Goal: Check status: Check status

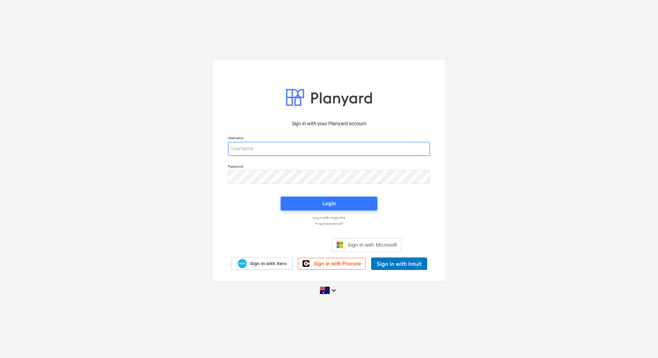
click at [261, 154] on input "email" at bounding box center [329, 149] width 202 height 14
click at [276, 151] on input "email" at bounding box center [329, 149] width 202 height 14
click at [259, 147] on input "email" at bounding box center [329, 149] width 202 height 14
type input "[EMAIL_ADDRESS][DOMAIN_NAME]"
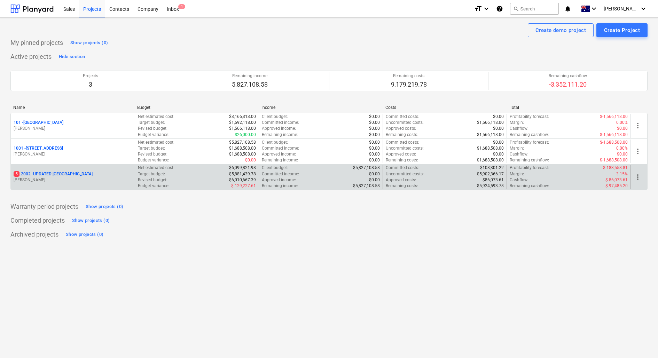
click at [91, 185] on div "5 2002 - UPDATED [GEOGRAPHIC_DATA] [PERSON_NAME]" at bounding box center [73, 177] width 124 height 24
click at [90, 180] on p "[PERSON_NAME]" at bounding box center [73, 180] width 118 height 6
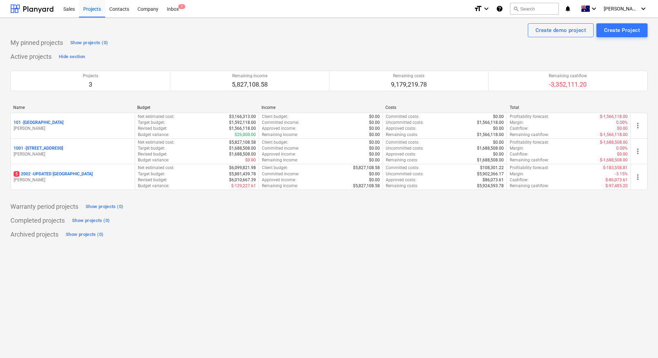
click at [91, 179] on main "Create demo project Create Project My pinned projects Show projects (0) Active …" at bounding box center [329, 188] width 658 height 341
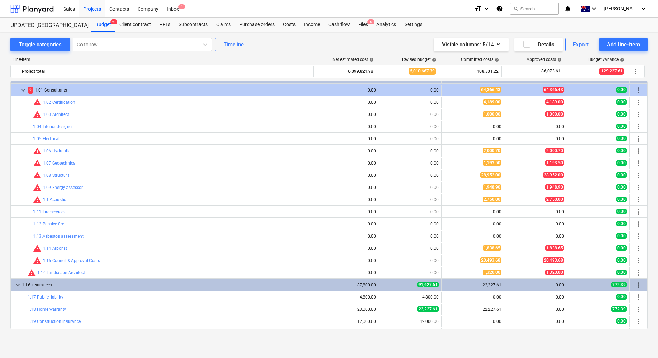
scroll to position [8, 0]
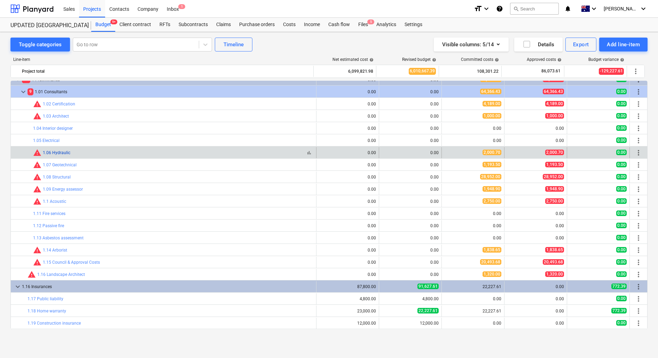
click at [68, 150] on link "1.06 Hydraulic" at bounding box center [57, 152] width 28 height 5
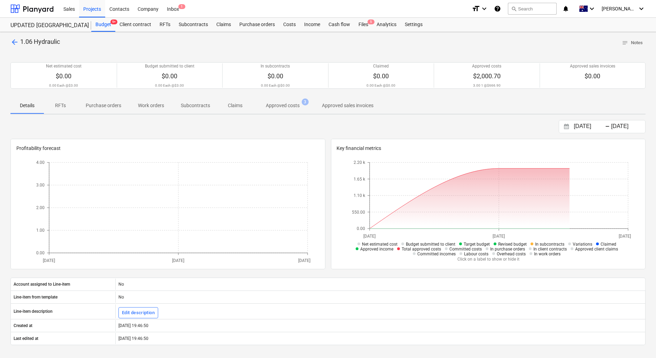
click at [279, 107] on p "Approved costs" at bounding box center [283, 105] width 34 height 7
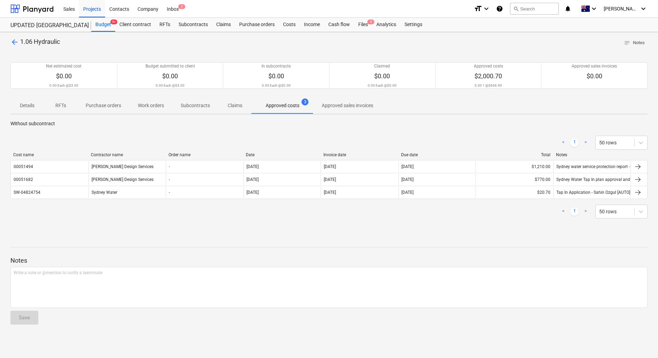
click at [11, 41] on span "arrow_back" at bounding box center [14, 42] width 8 height 8
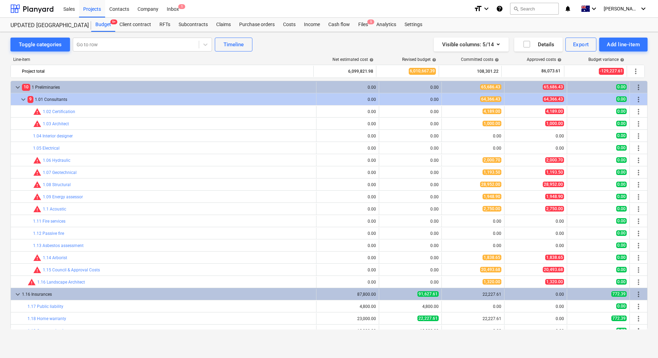
scroll to position [8, 0]
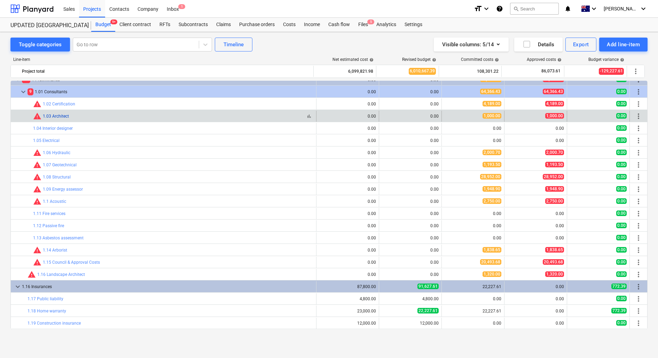
click at [62, 116] on link "1.03 Architect" at bounding box center [56, 116] width 26 height 5
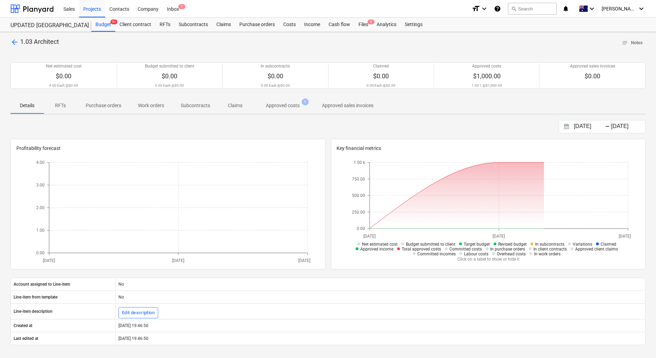
click at [275, 109] on p "Approved costs" at bounding box center [283, 105] width 34 height 7
